Goal: Check status: Check status

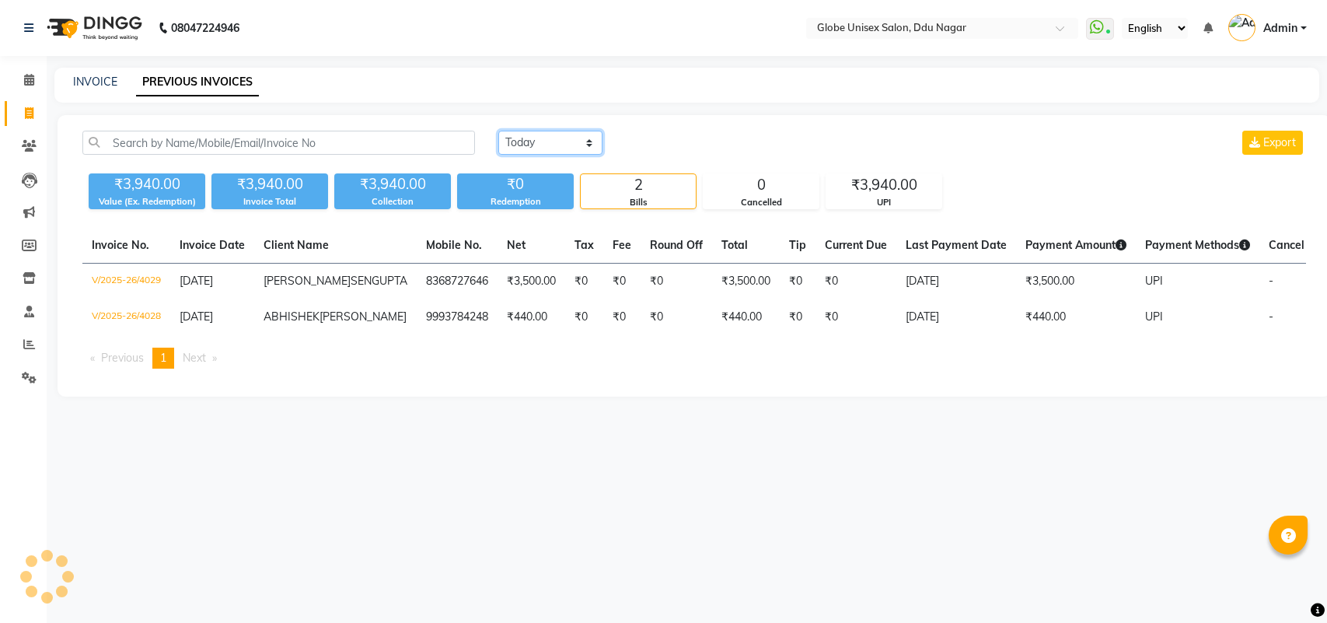
click at [529, 146] on select "Today Yesterday Custom Range" at bounding box center [550, 143] width 104 height 24
select select "yesterday"
click at [498, 131] on select "Today Yesterday Custom Range" at bounding box center [550, 143] width 104 height 24
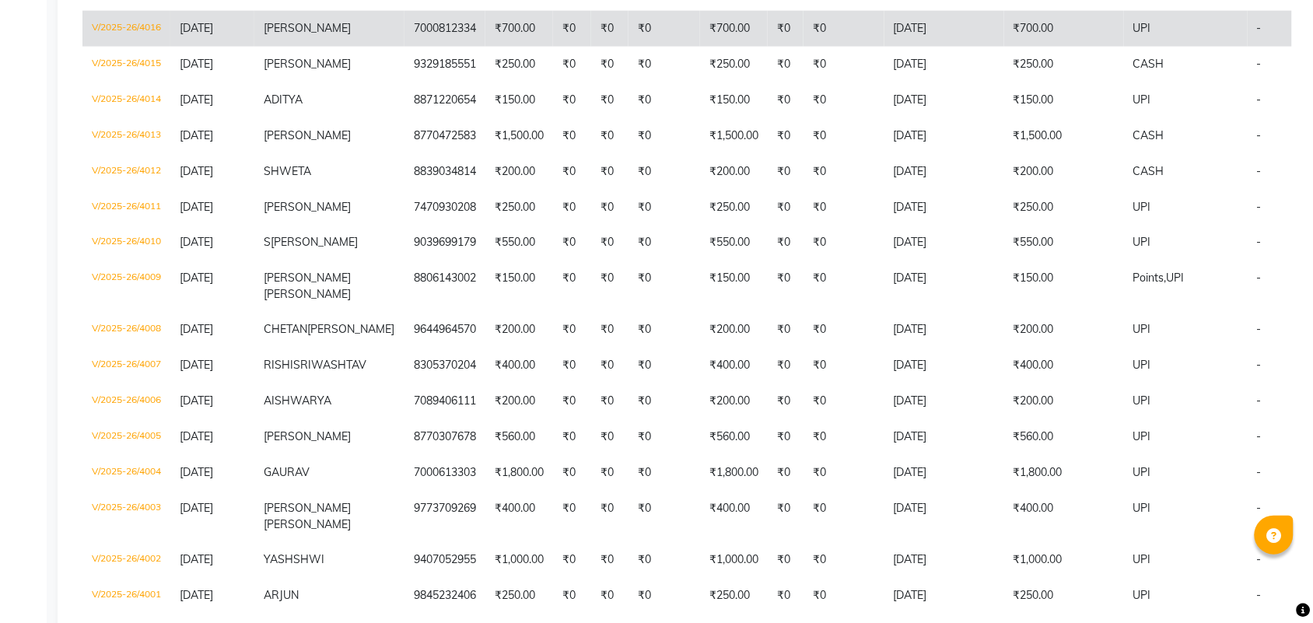
scroll to position [680, 0]
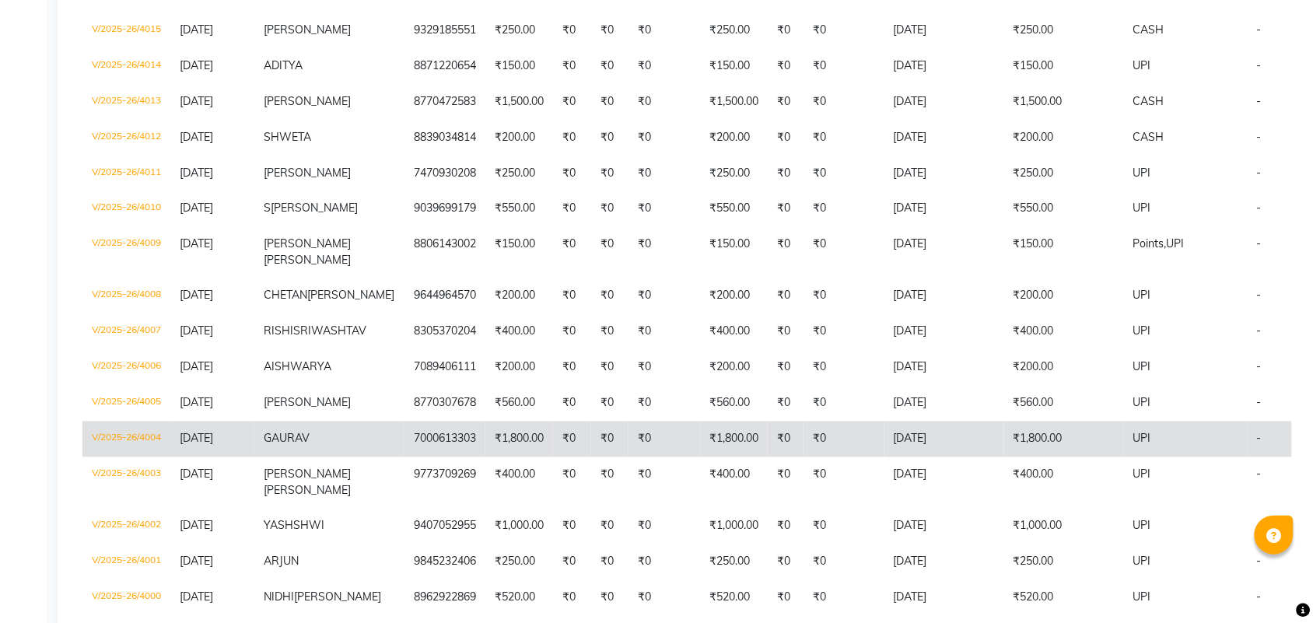
click at [320, 457] on td "GAURAV" at bounding box center [329, 439] width 150 height 36
